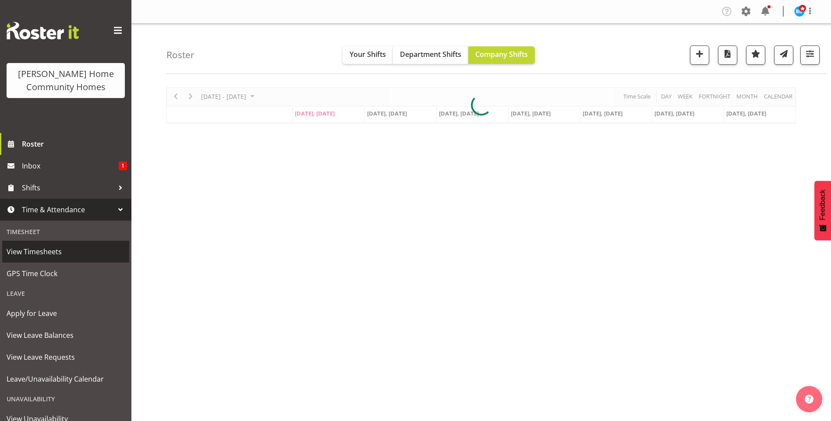
click at [52, 254] on span "View Timesheets" at bounding box center [66, 251] width 118 height 13
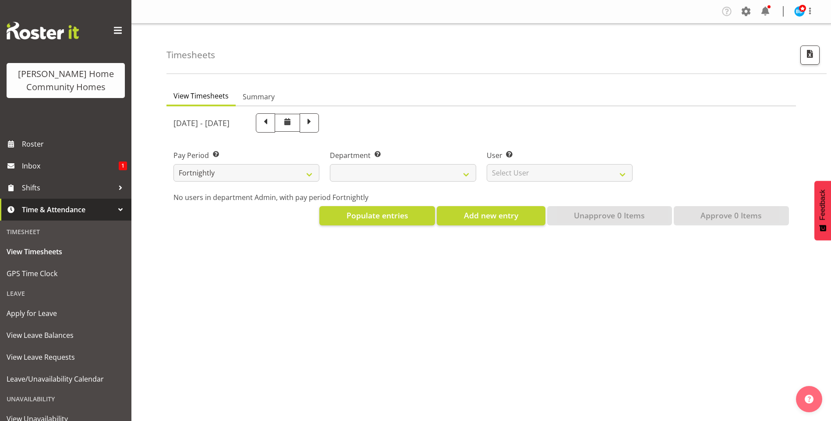
select select
click at [55, 210] on span "Time & Attendance" at bounding box center [68, 209] width 92 height 13
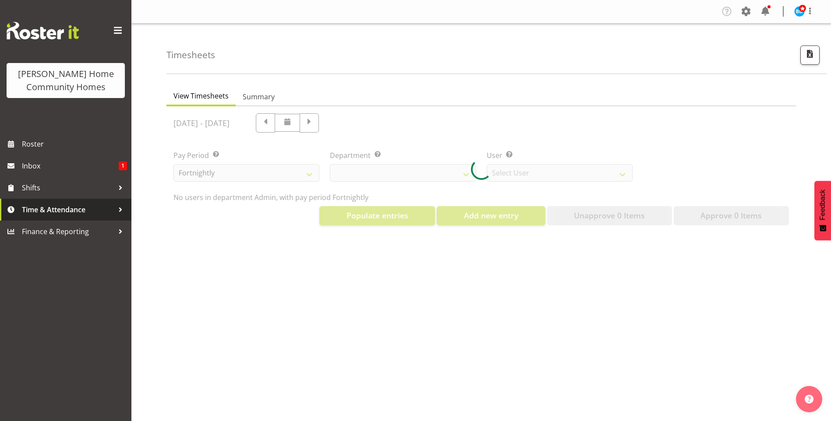
click at [54, 211] on span "Time & Attendance" at bounding box center [68, 209] width 92 height 13
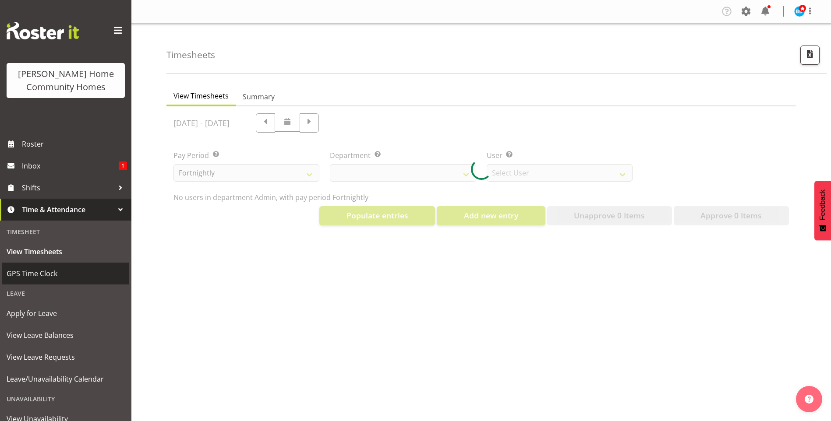
click at [44, 269] on span "GPS Time Clock" at bounding box center [66, 273] width 118 height 13
select select "8515"
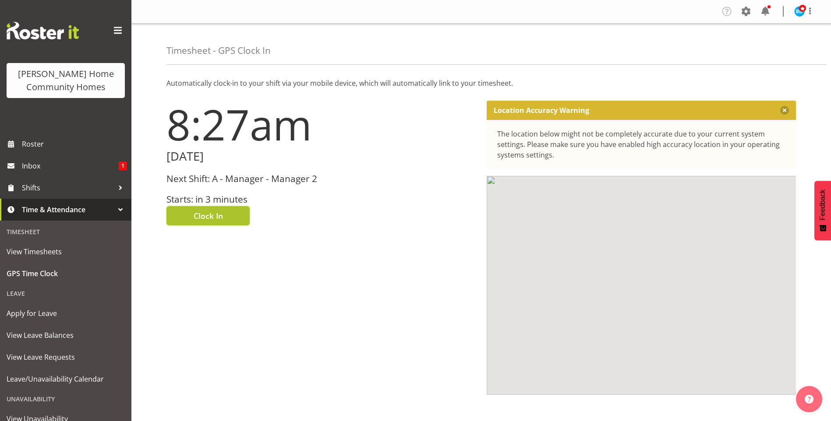
click at [208, 216] on span "Clock In" at bounding box center [208, 215] width 29 height 11
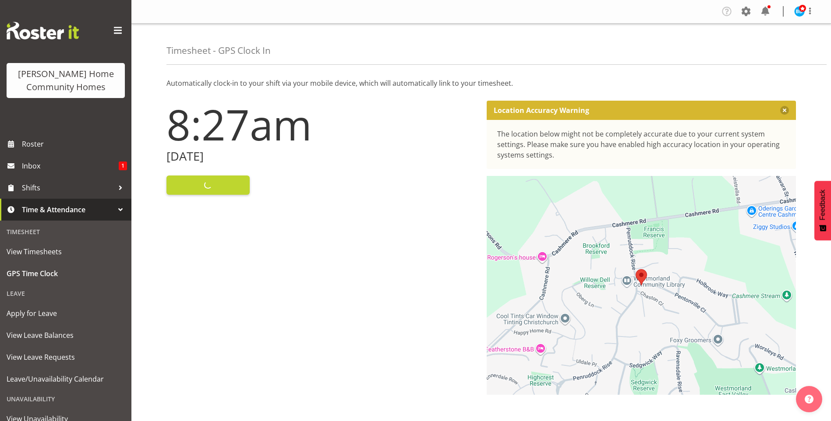
click at [800, 16] on img at bounding box center [799, 11] width 11 height 11
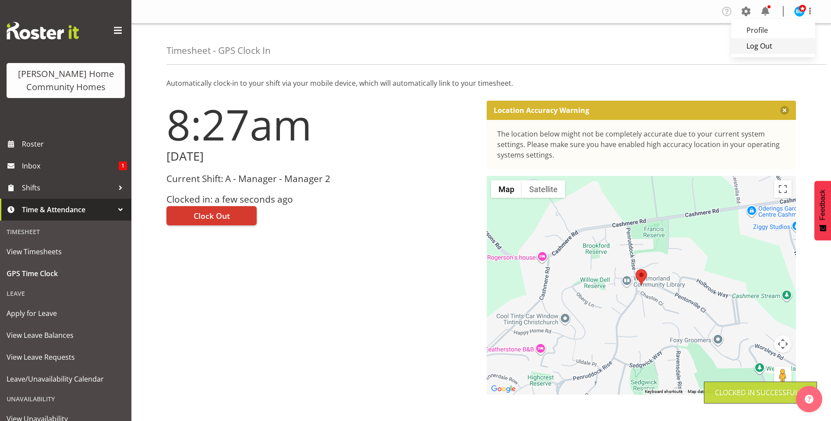
click at [768, 45] on link "Log Out" at bounding box center [773, 46] width 84 height 16
